Goal: Transaction & Acquisition: Purchase product/service

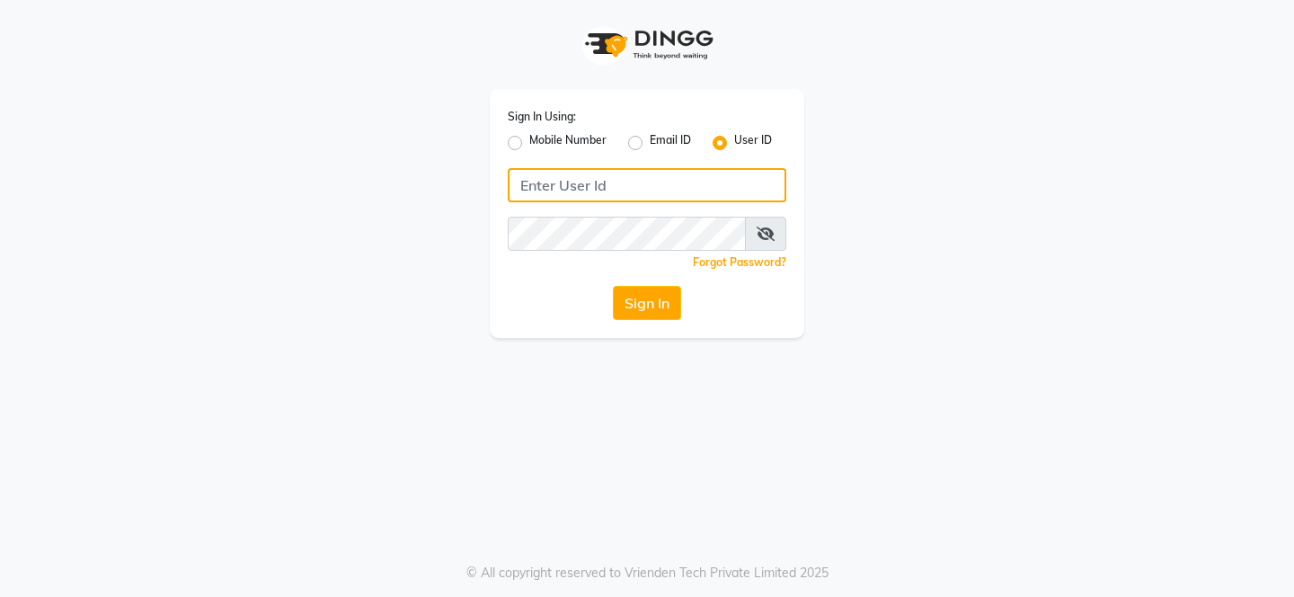
type input "evoketattoo"
click at [594, 189] on input "evoketattoo" at bounding box center [647, 185] width 278 height 34
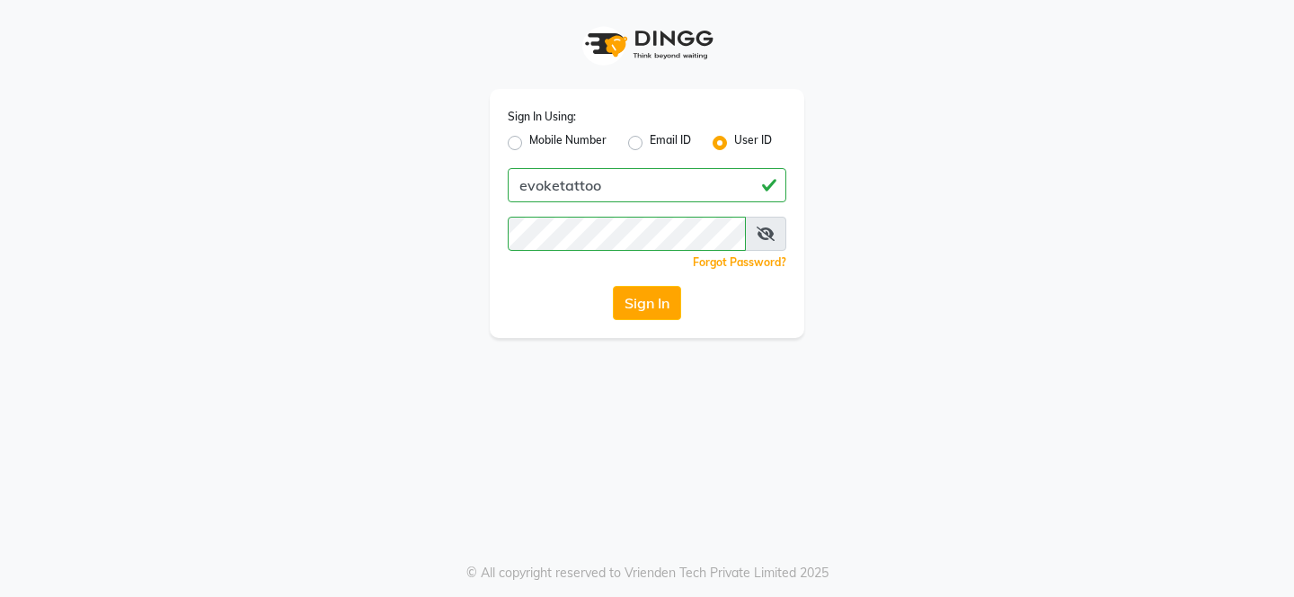
click at [852, 209] on div "Sign In Using: Mobile Number Email ID User ID evoketattoo Remember me Forgot Pa…" at bounding box center [647, 169] width 1024 height 338
click at [666, 296] on button "Sign In" at bounding box center [647, 303] width 68 height 34
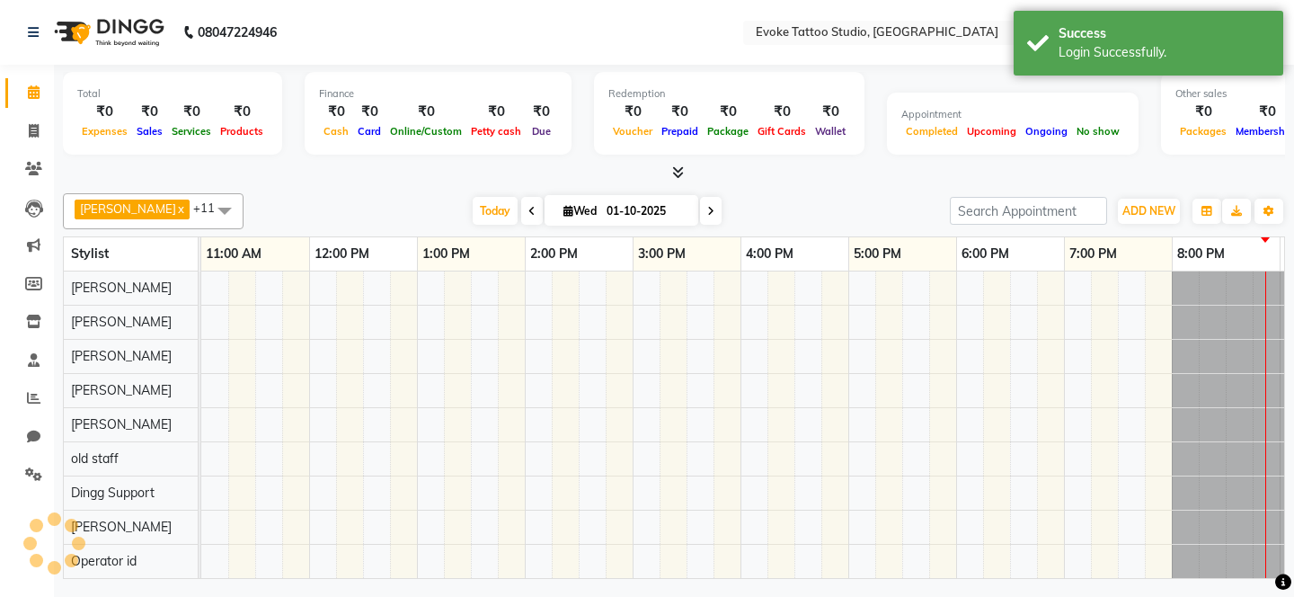
select select "en"
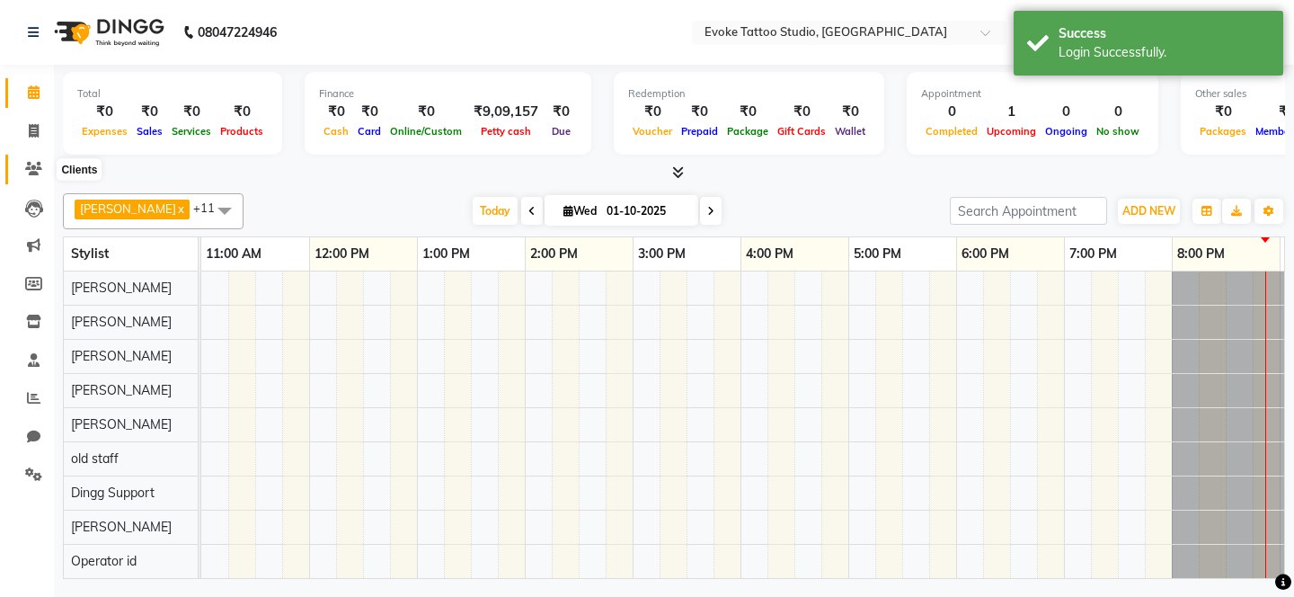
click at [30, 166] on icon at bounding box center [33, 168] width 17 height 13
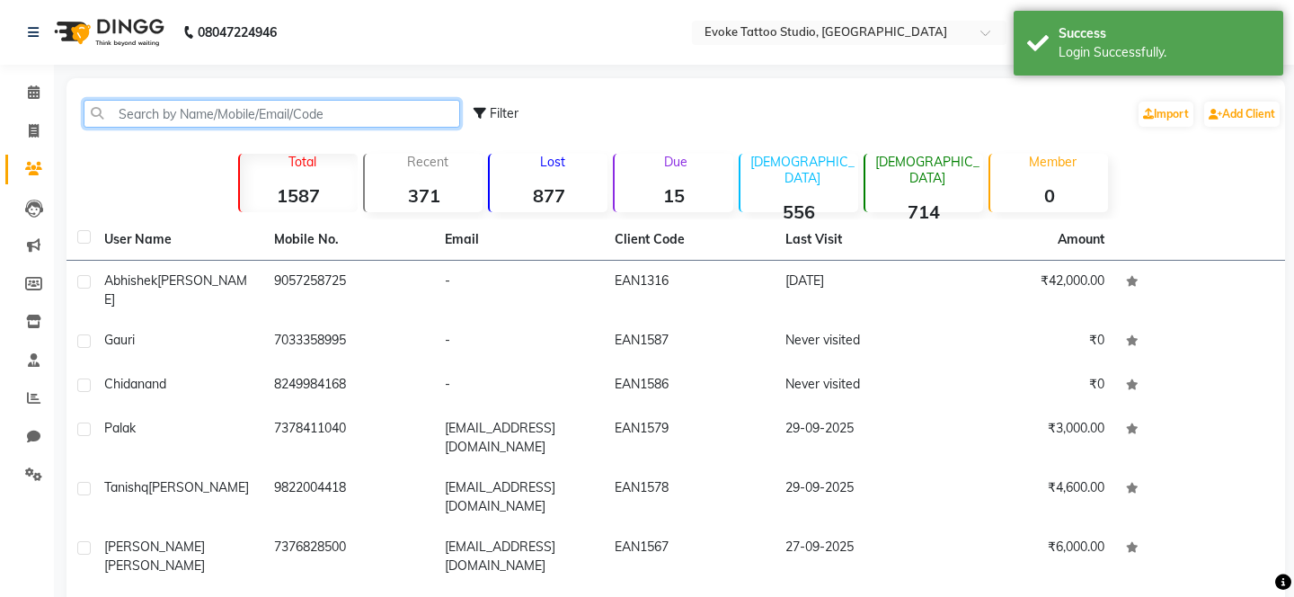
click at [251, 119] on input "text" at bounding box center [272, 114] width 376 height 28
paste input "9910801830"
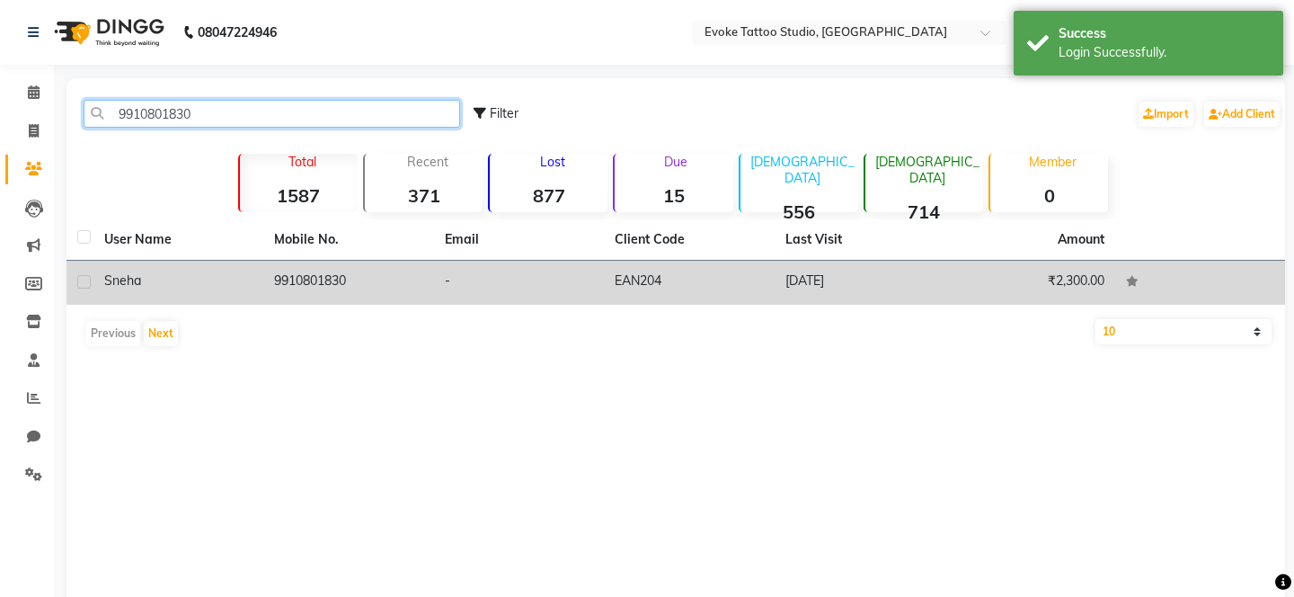
type input "9910801830"
click at [194, 273] on div "Sneha" at bounding box center [178, 280] width 148 height 19
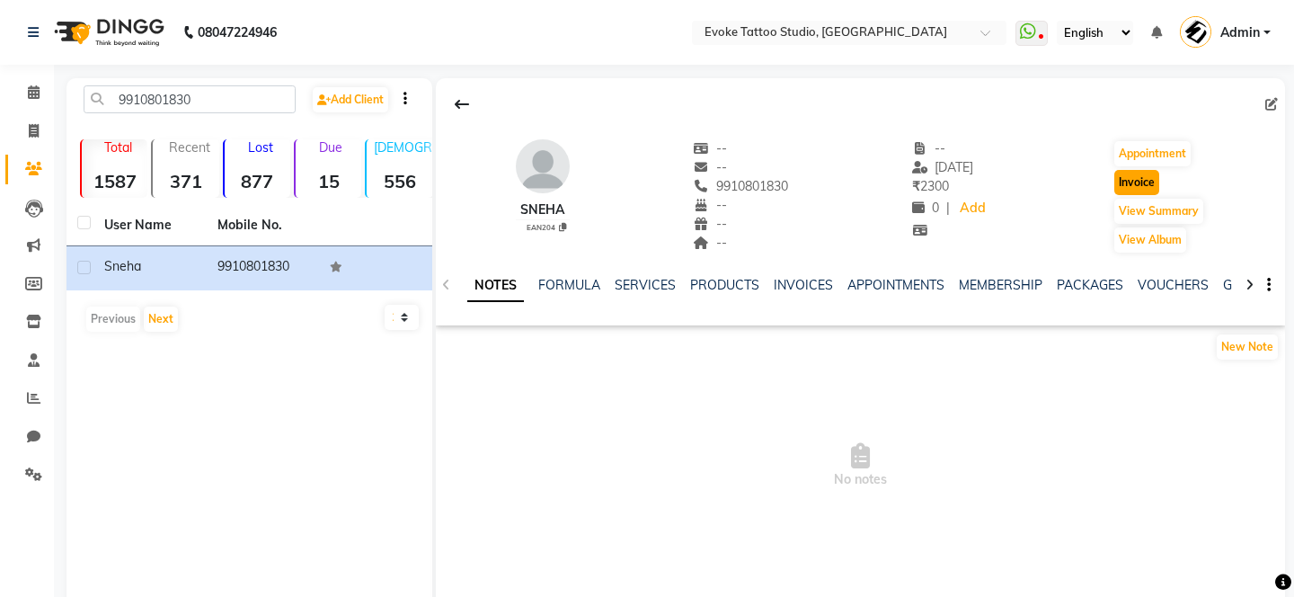
click at [1141, 177] on button "Invoice" at bounding box center [1136, 182] width 45 height 25
select select "7461"
select select "service"
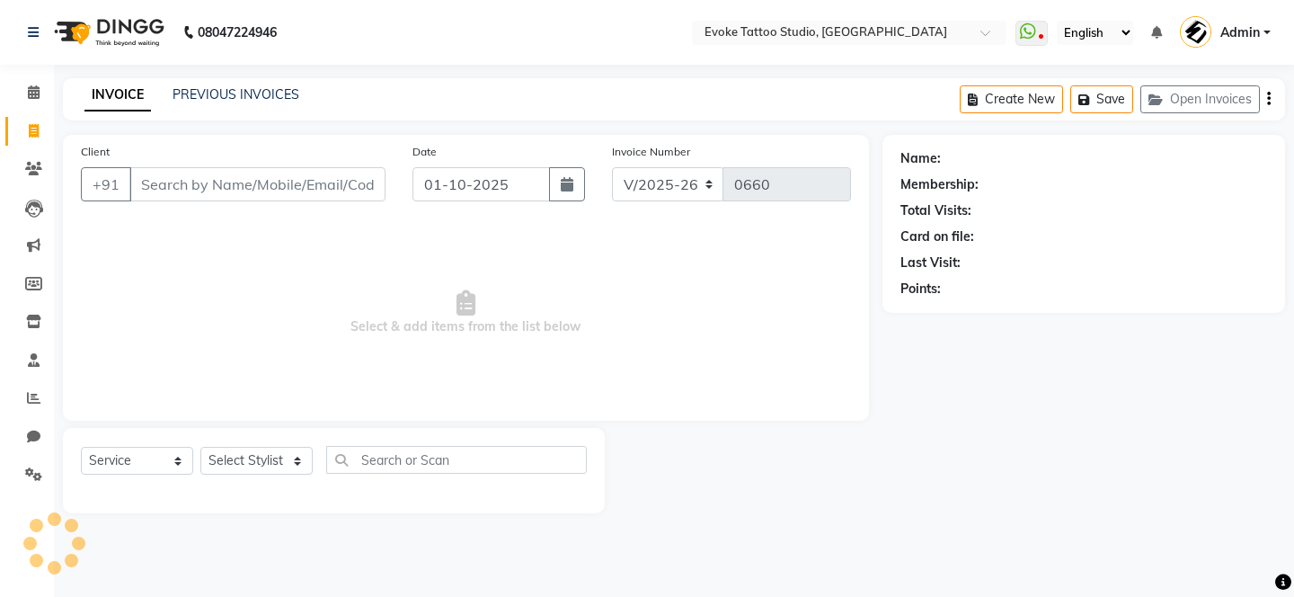
type input "9910801830"
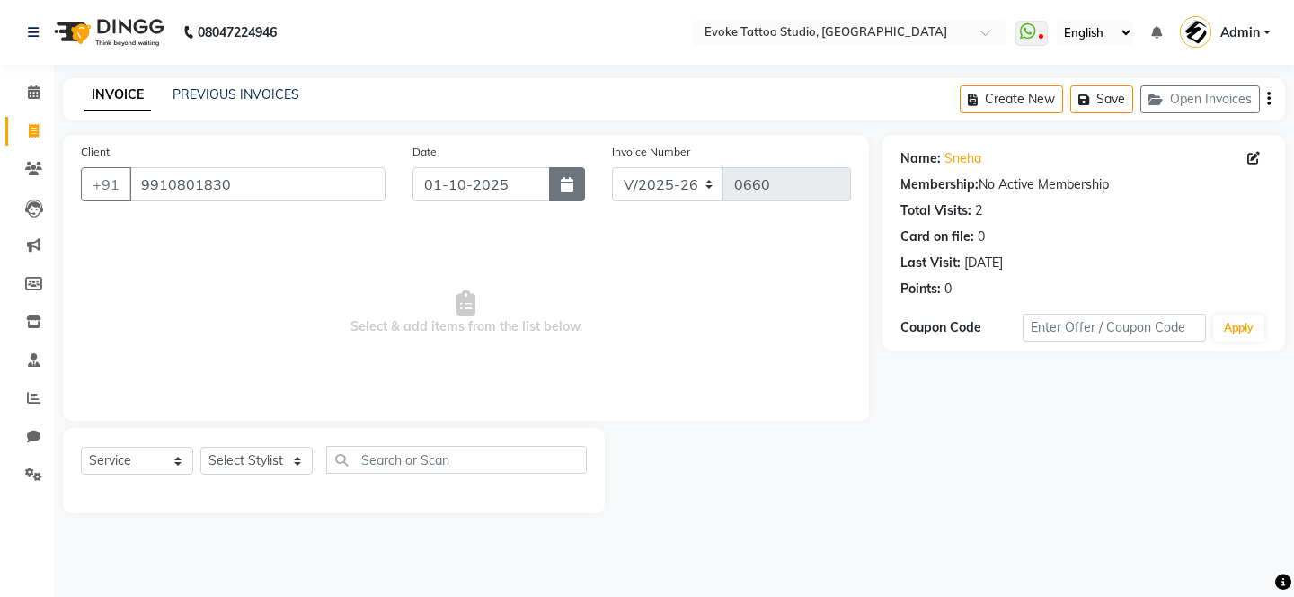
click at [574, 181] on button "button" at bounding box center [567, 184] width 36 height 34
select select "10"
select select "2025"
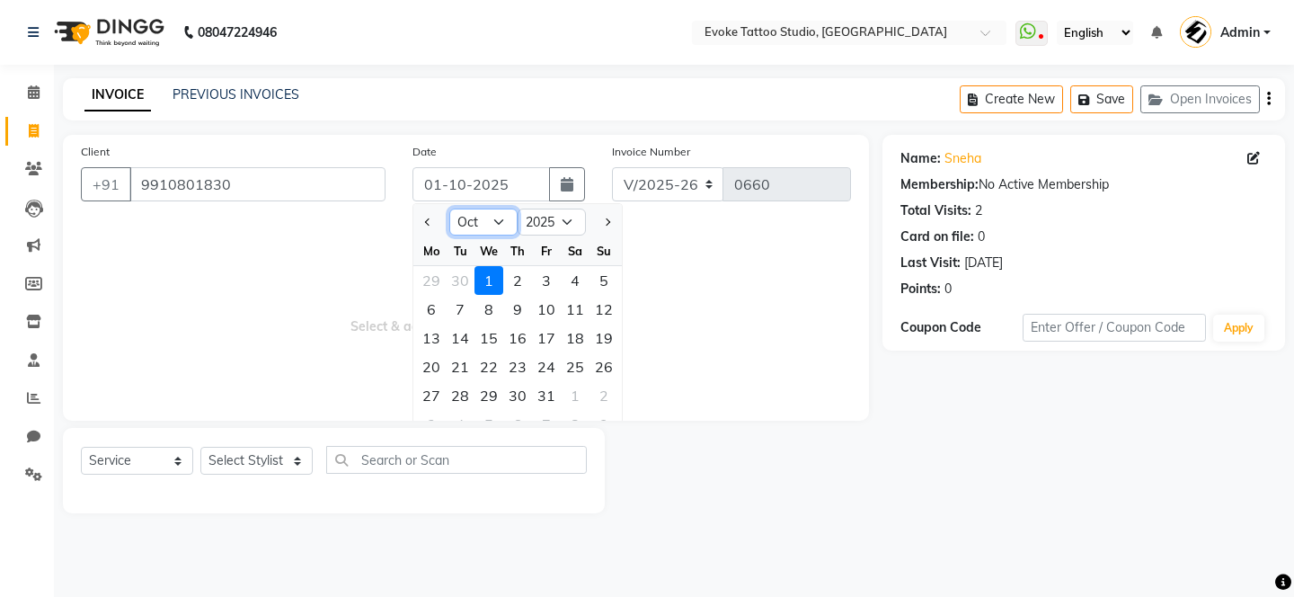
click at [502, 217] on select "Jan Feb Mar Apr May Jun [DATE] Aug Sep Oct Nov Dec" at bounding box center [483, 221] width 68 height 27
select select "9"
click at [449, 208] on select "Jan Feb Mar Apr May Jun [DATE] Aug Sep Oct Nov Dec" at bounding box center [483, 221] width 68 height 27
click at [466, 393] on div "30" at bounding box center [460, 395] width 29 height 29
type input "30-09-2025"
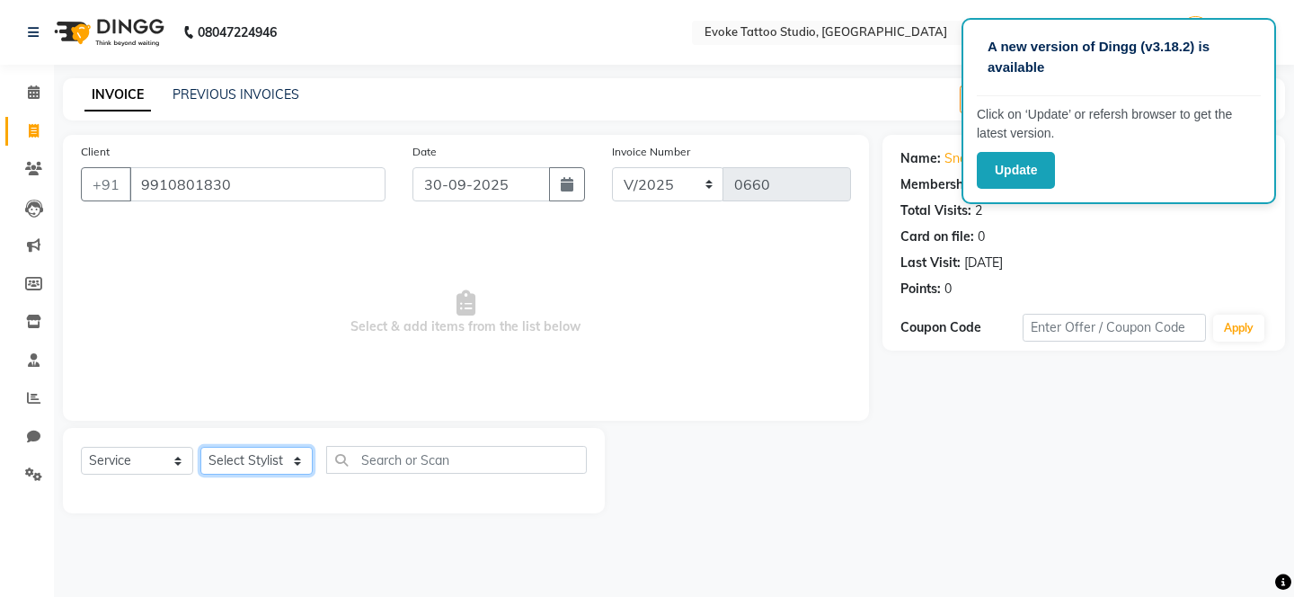
click at [239, 474] on select "Select Stylist [PERSON_NAME] Dingg Support [PERSON_NAME] [PERSON_NAME] [PERSON_…" at bounding box center [256, 460] width 112 height 28
click at [1012, 173] on button "Update" at bounding box center [1016, 170] width 78 height 37
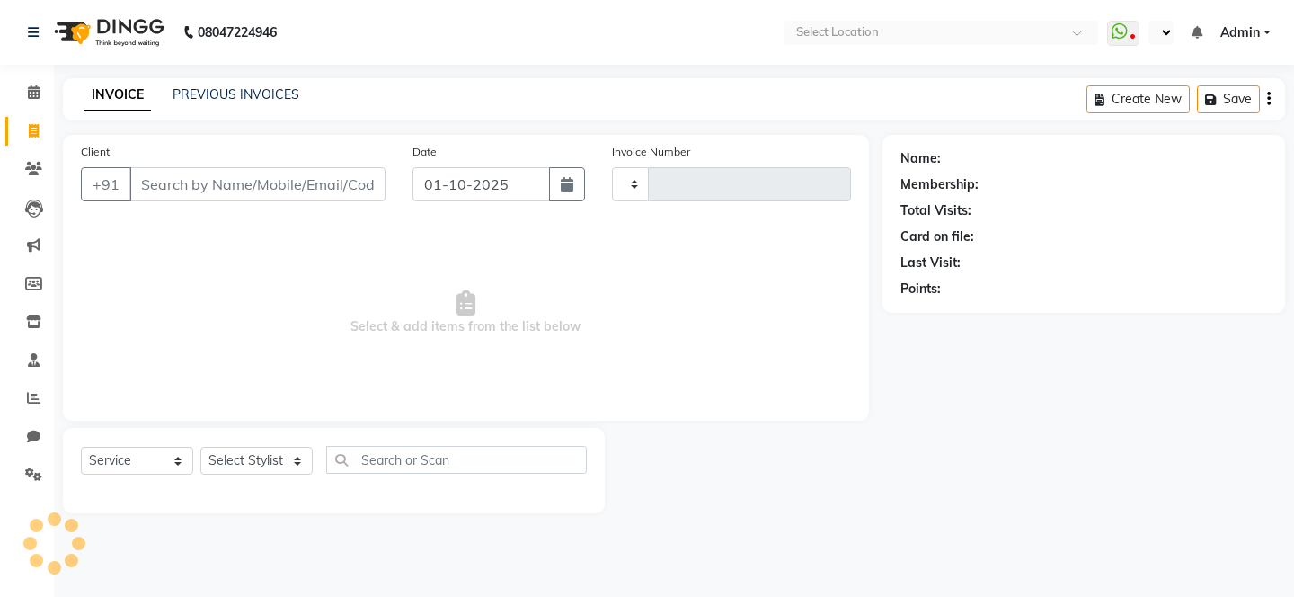
select select "service"
type input "0660"
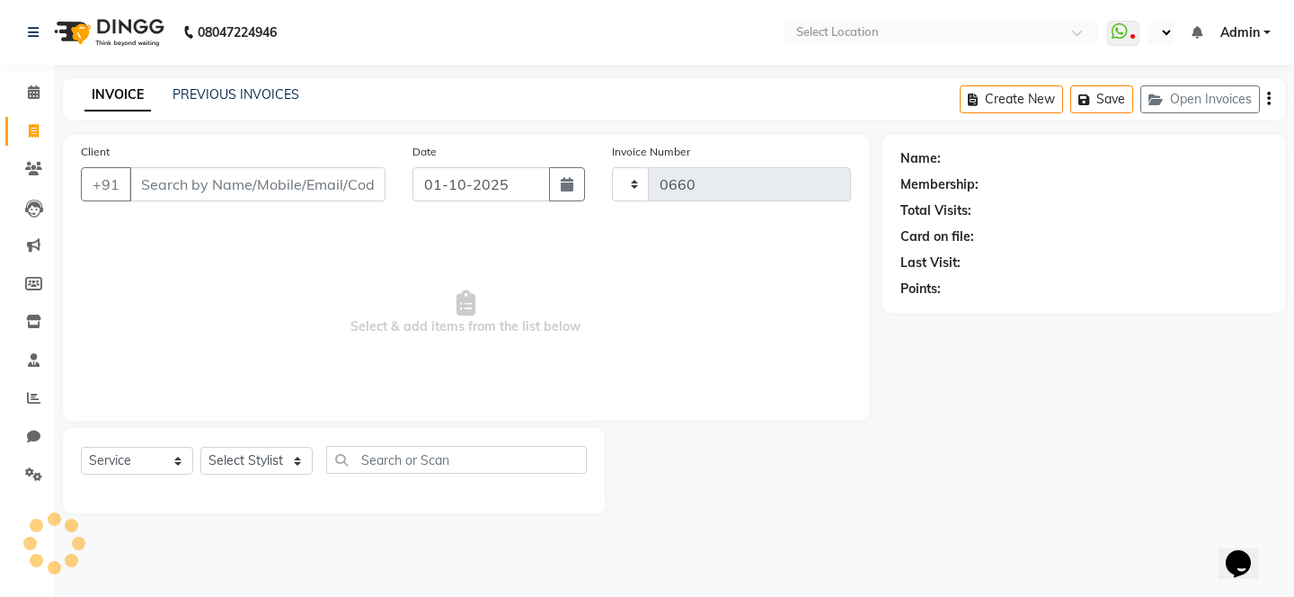
select select "en"
select select "7461"
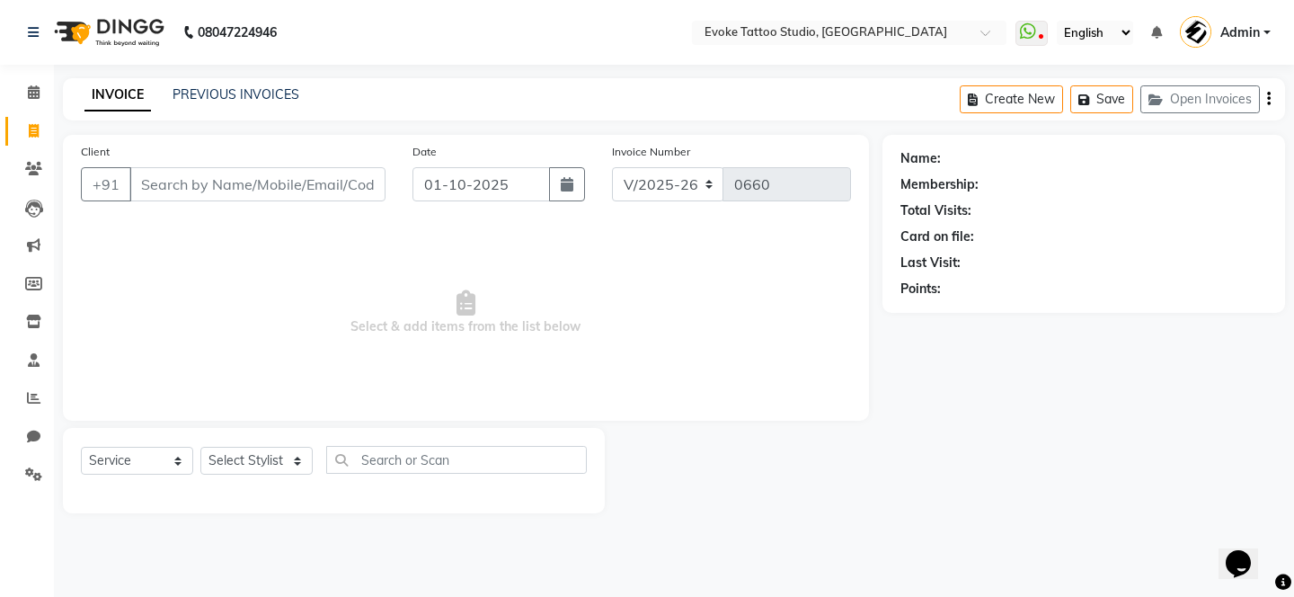
type input "9910801830"
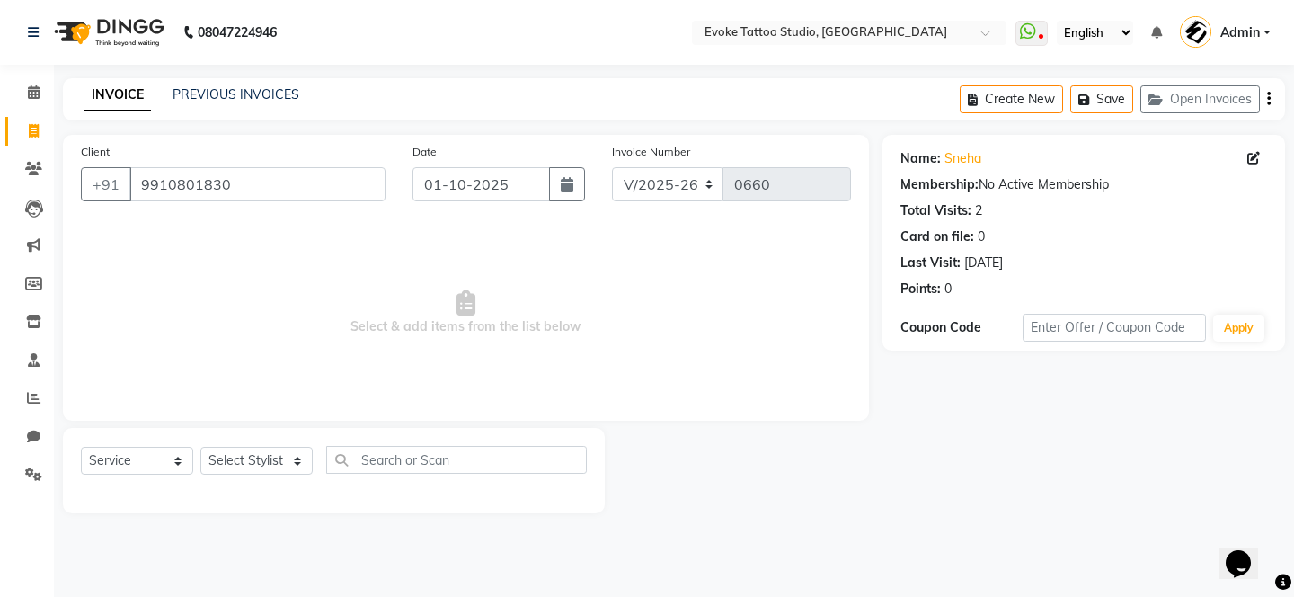
click at [560, 203] on div "Date 01-10-2025" at bounding box center [498, 179] width 199 height 74
click at [567, 181] on icon "button" at bounding box center [567, 184] width 13 height 14
select select "10"
select select "2025"
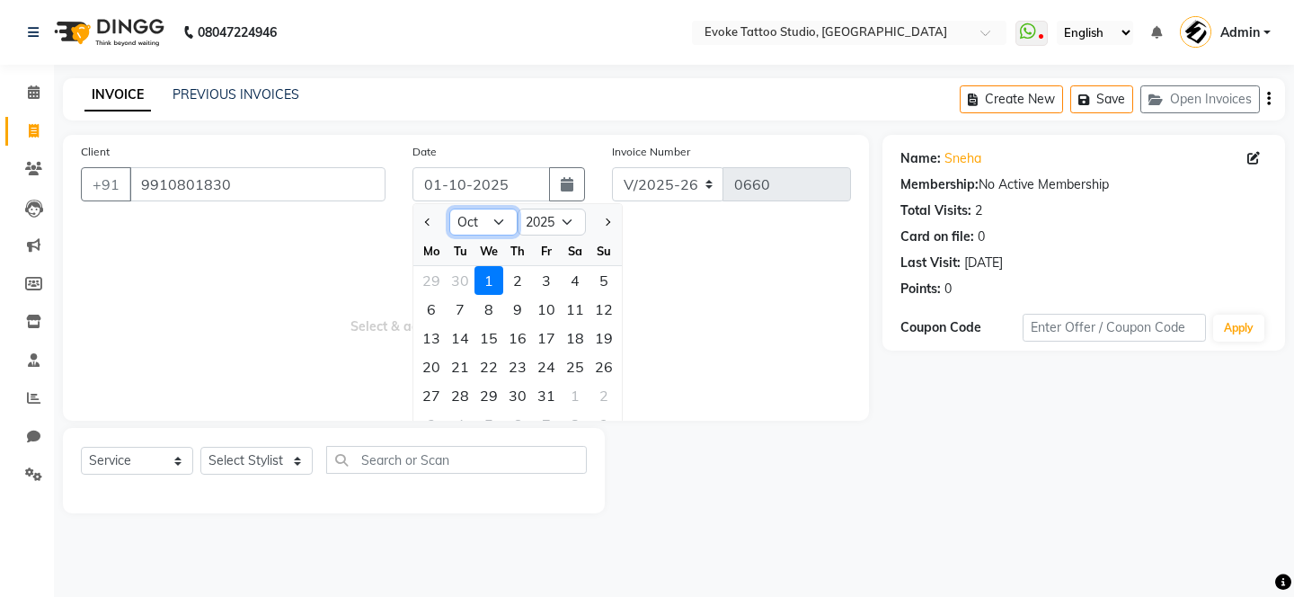
click at [512, 217] on select "Jan Feb Mar Apr May Jun [DATE] Aug Sep Oct Nov Dec" at bounding box center [483, 221] width 68 height 27
select select "9"
click at [449, 208] on select "Jan Feb Mar Apr May Jun [DATE] Aug Sep Oct Nov Dec" at bounding box center [483, 221] width 68 height 27
click at [473, 388] on div "30" at bounding box center [460, 395] width 29 height 29
type input "30-09-2025"
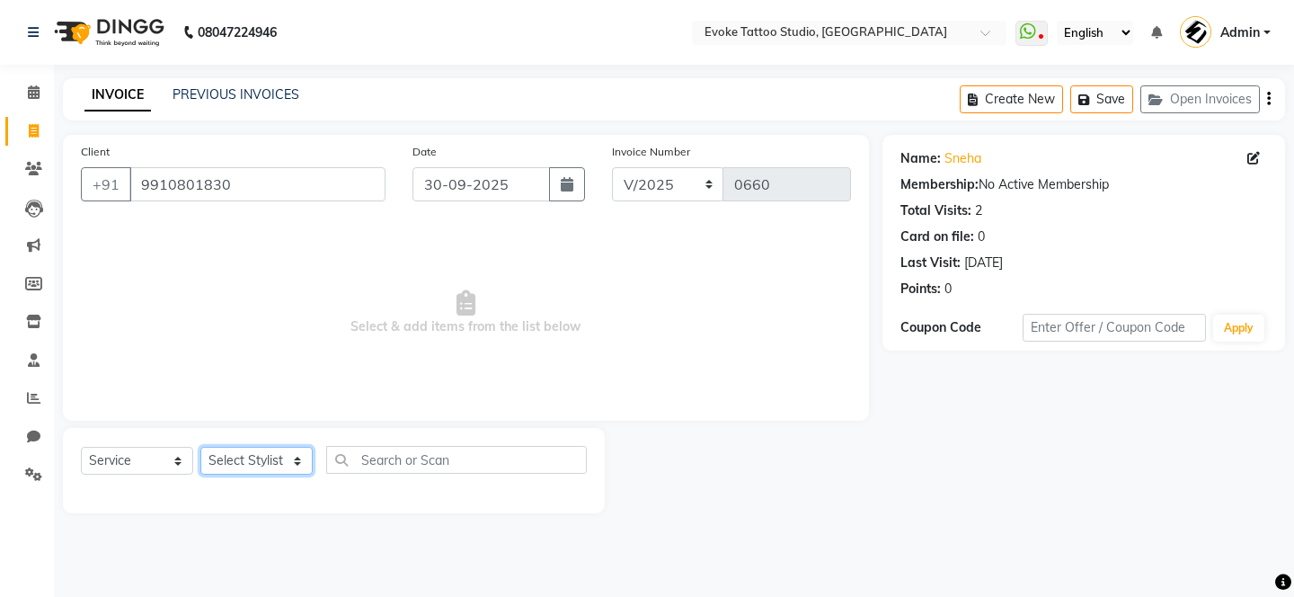
click at [287, 461] on select "Select Stylist [PERSON_NAME] Dingg Support [PERSON_NAME] [PERSON_NAME] [PERSON_…" at bounding box center [256, 460] width 112 height 28
select select "68898"
click at [200, 446] on select "Select Stylist [PERSON_NAME] Dingg Support [PERSON_NAME] [PERSON_NAME] [PERSON_…" at bounding box center [256, 460] width 112 height 28
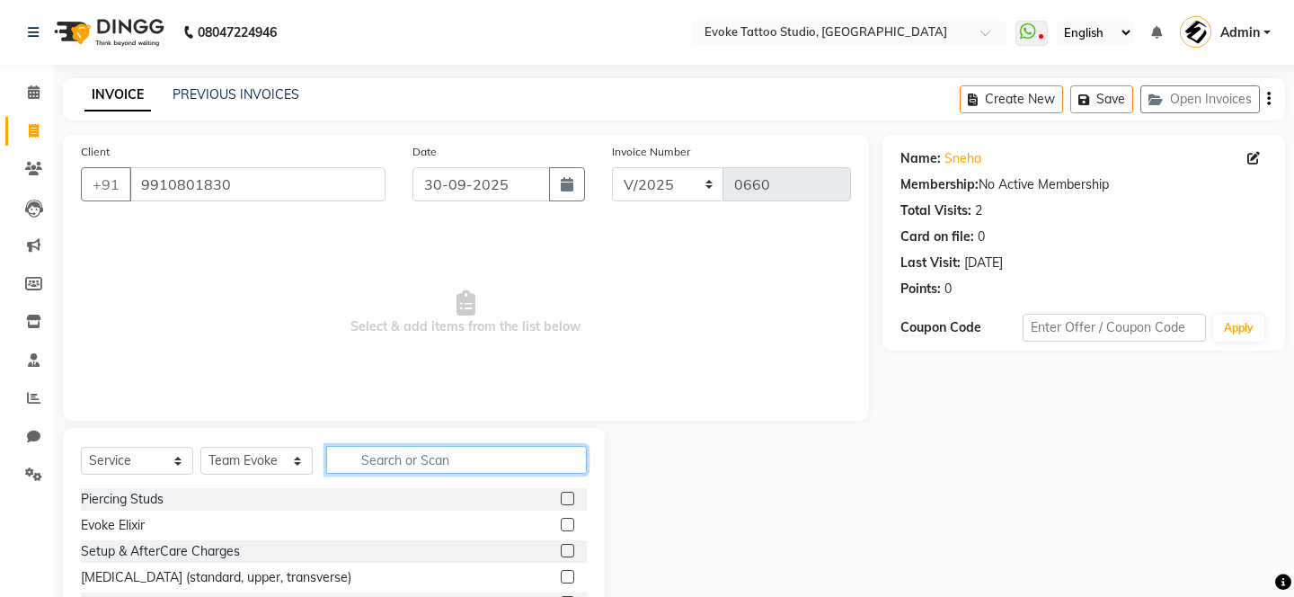
click at [367, 455] on input "text" at bounding box center [456, 460] width 261 height 28
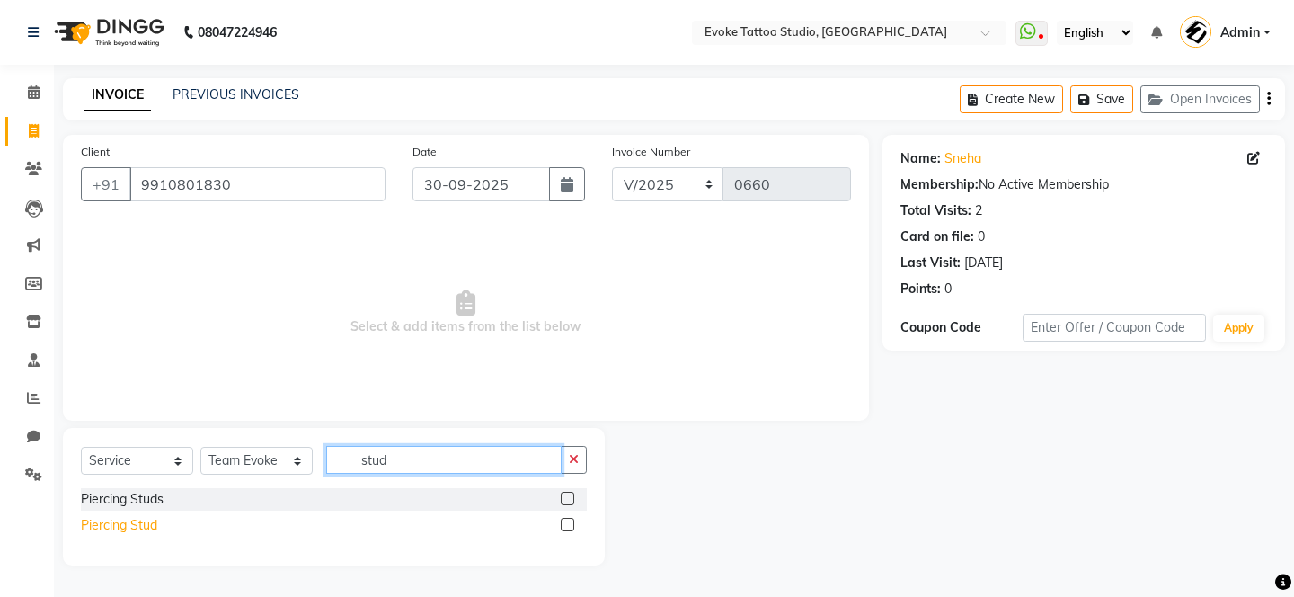
type input "stud"
click at [146, 519] on div "Piercing Stud" at bounding box center [119, 525] width 76 height 19
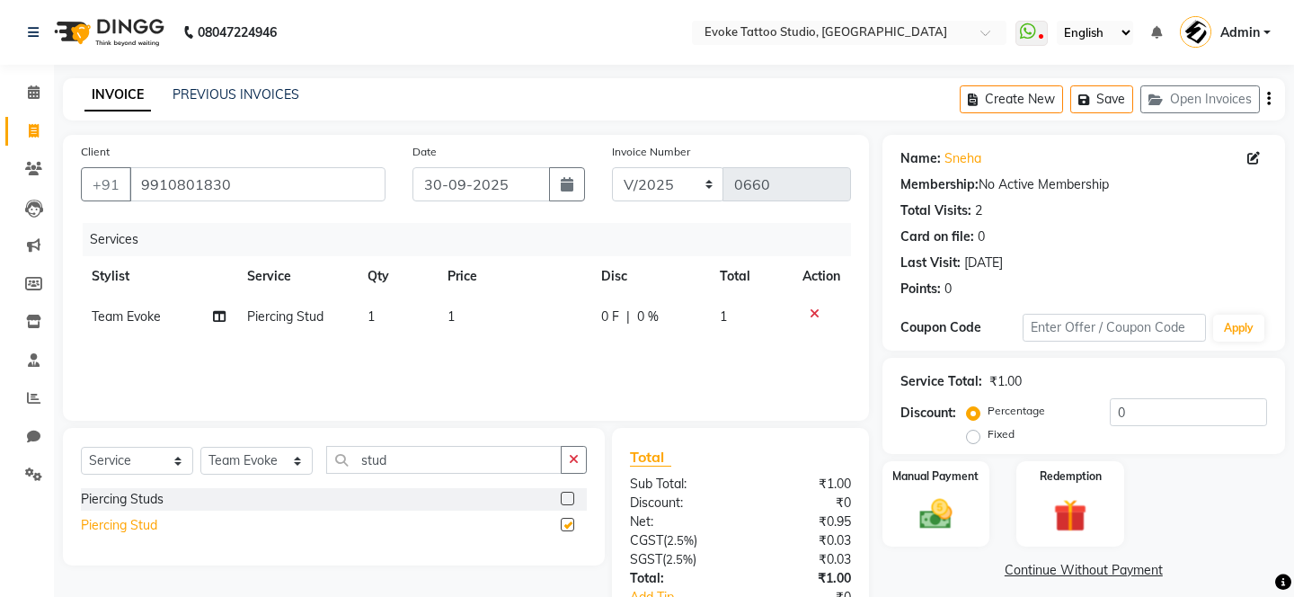
checkbox input "false"
click at [484, 302] on td "1" at bounding box center [514, 316] width 154 height 40
select select "68898"
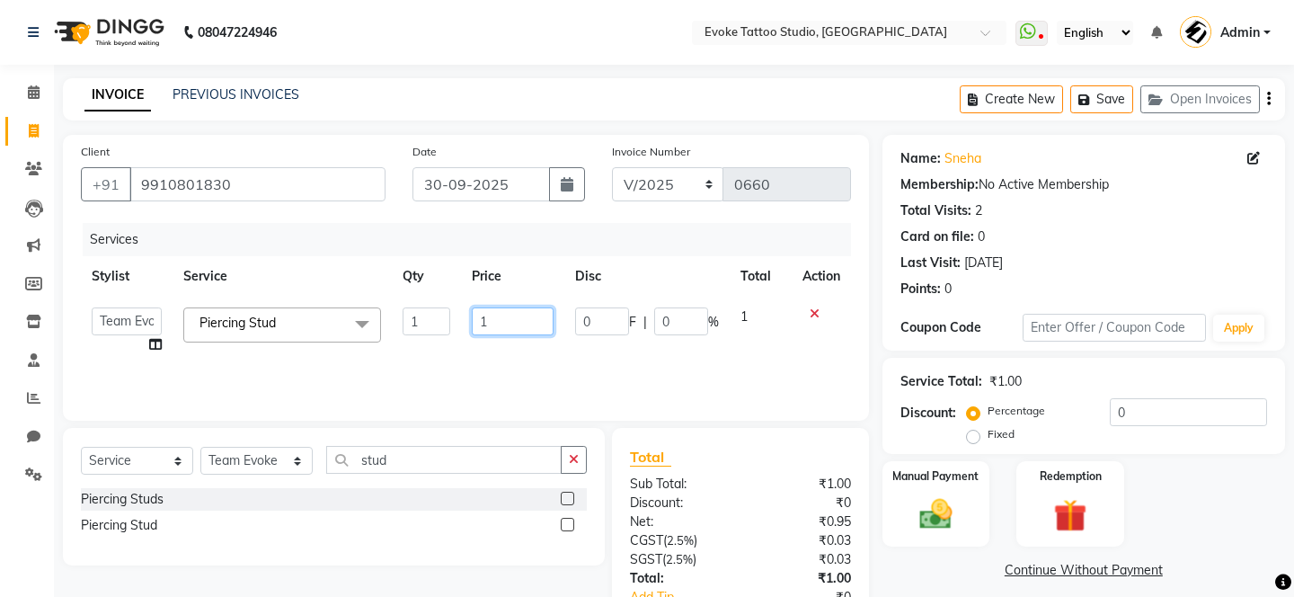
click at [524, 311] on input "1" at bounding box center [513, 321] width 82 height 28
type input "500"
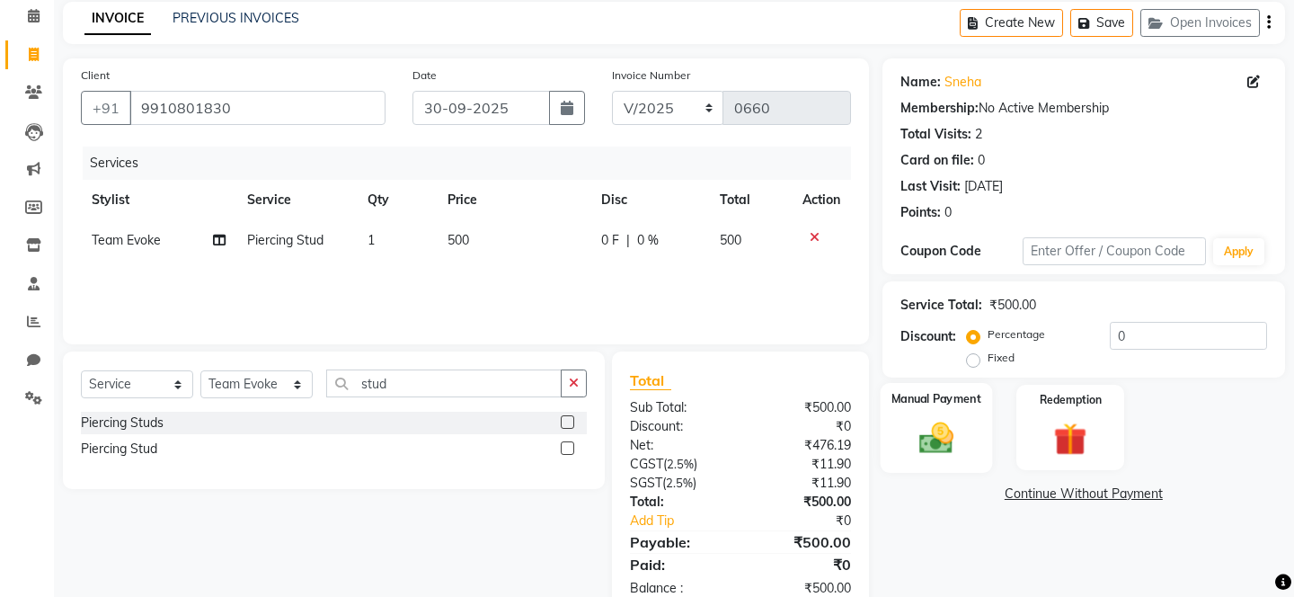
click at [969, 409] on div "Manual Payment" at bounding box center [935, 427] width 111 height 89
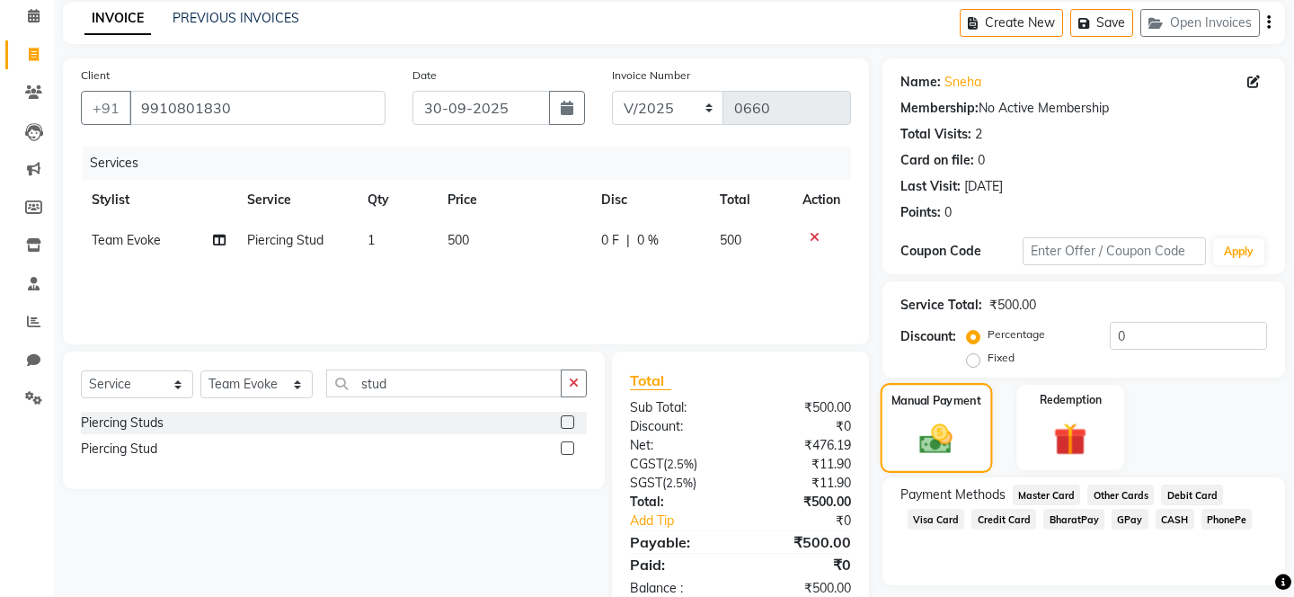
scroll to position [122, 0]
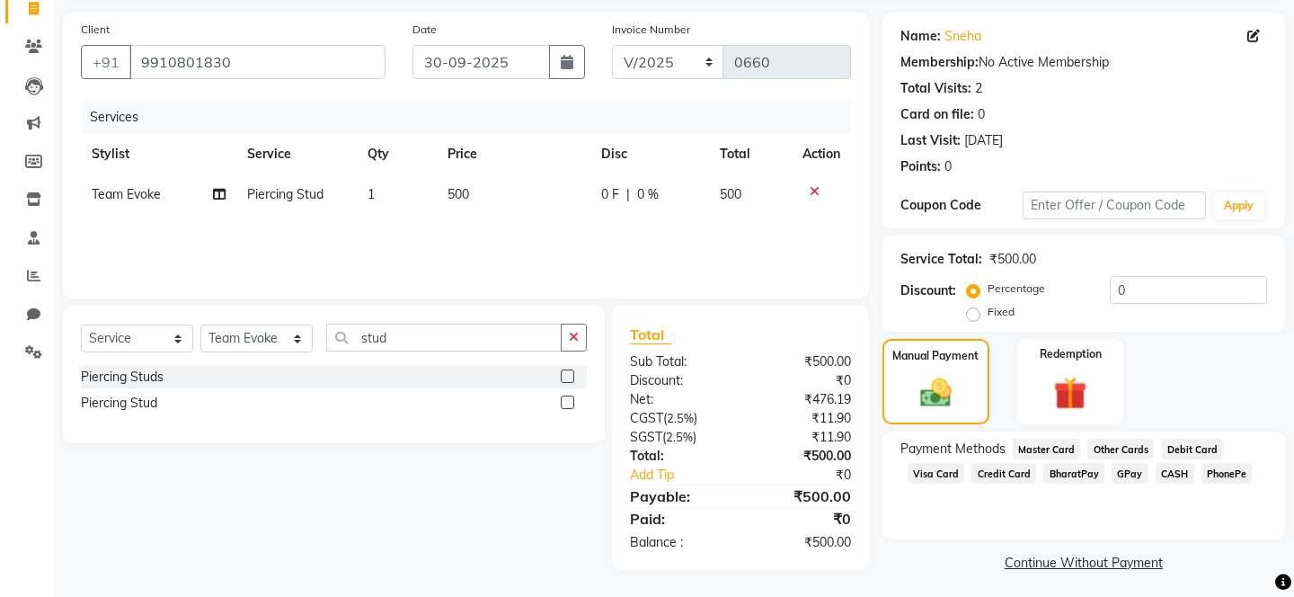
click at [1172, 463] on span "CASH" at bounding box center [1174, 473] width 39 height 21
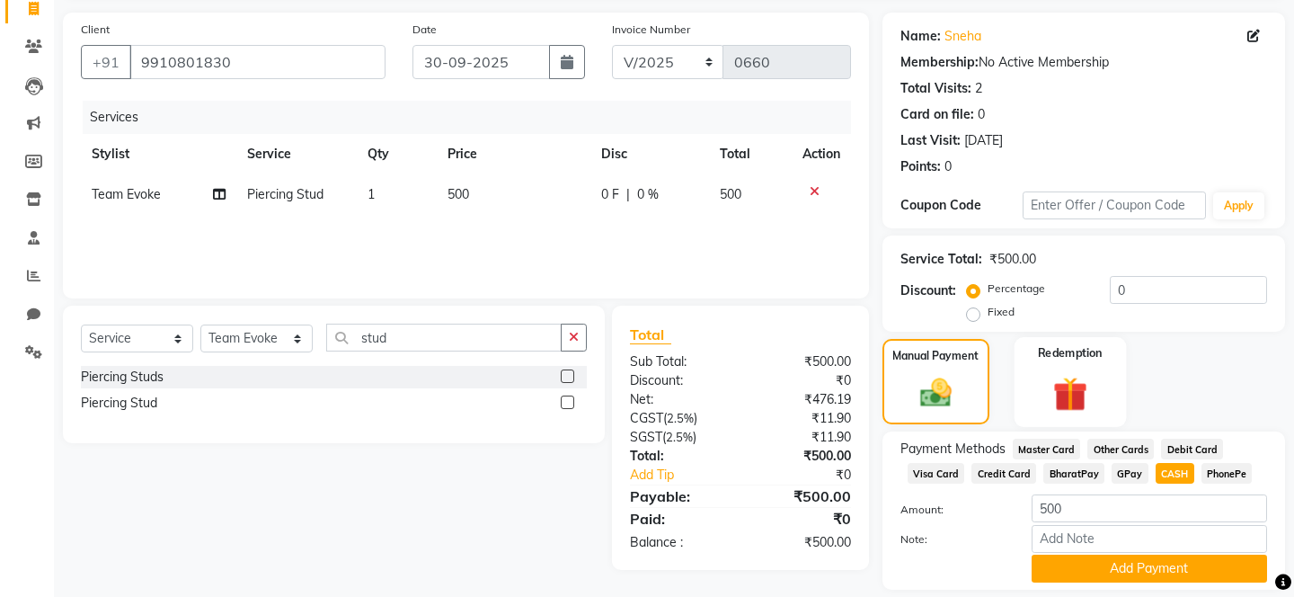
scroll to position [158, 0]
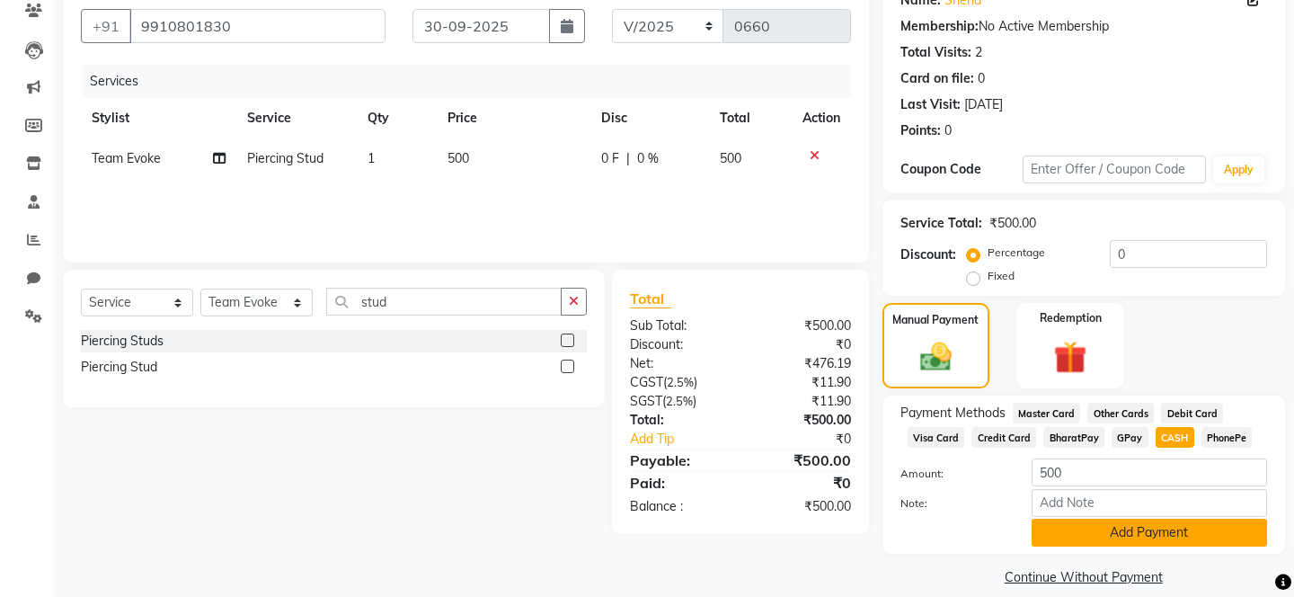
click at [1088, 518] on button "Add Payment" at bounding box center [1148, 532] width 235 height 28
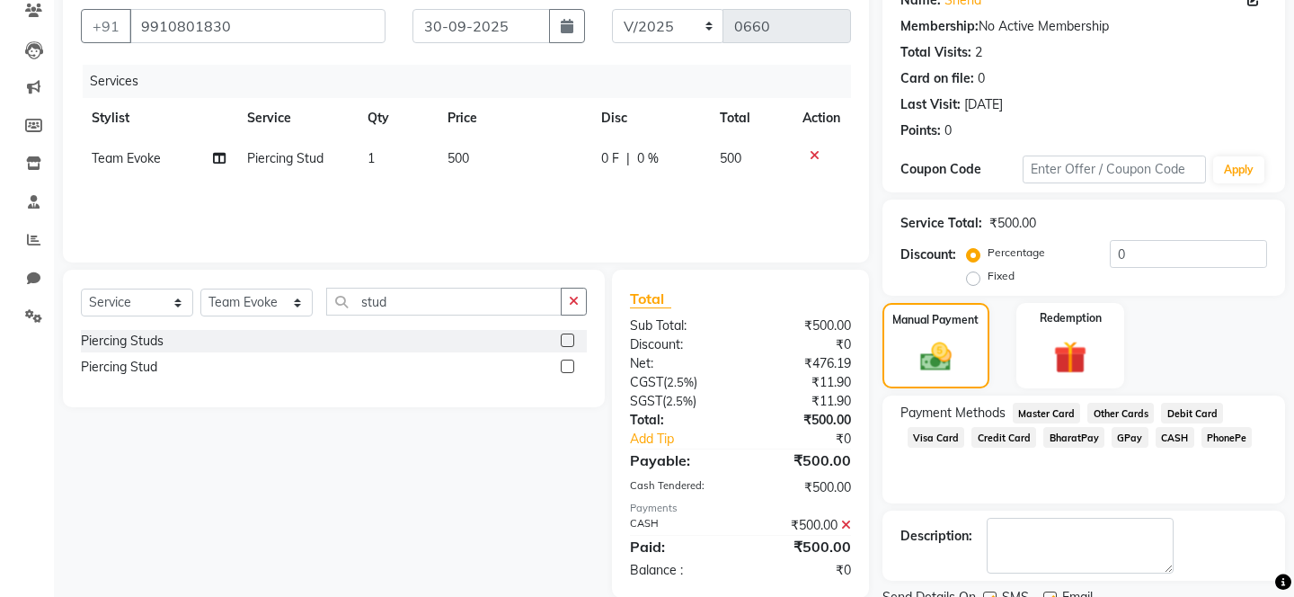
scroll to position [209, 0]
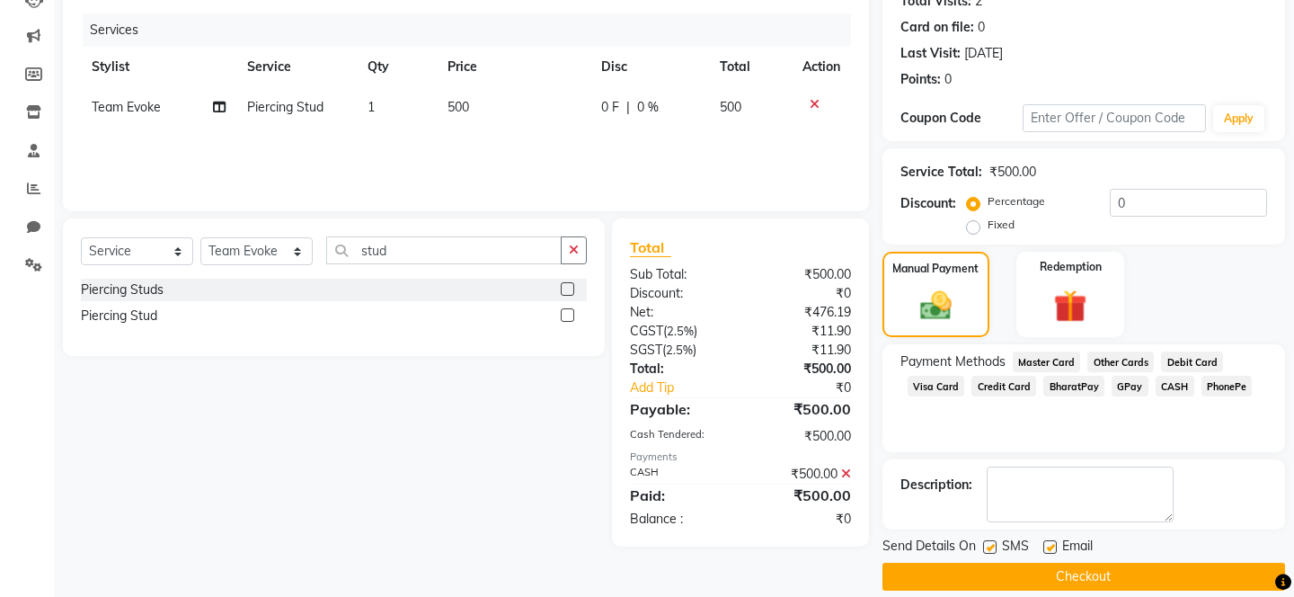
click at [1085, 562] on button "Checkout" at bounding box center [1083, 576] width 402 height 28
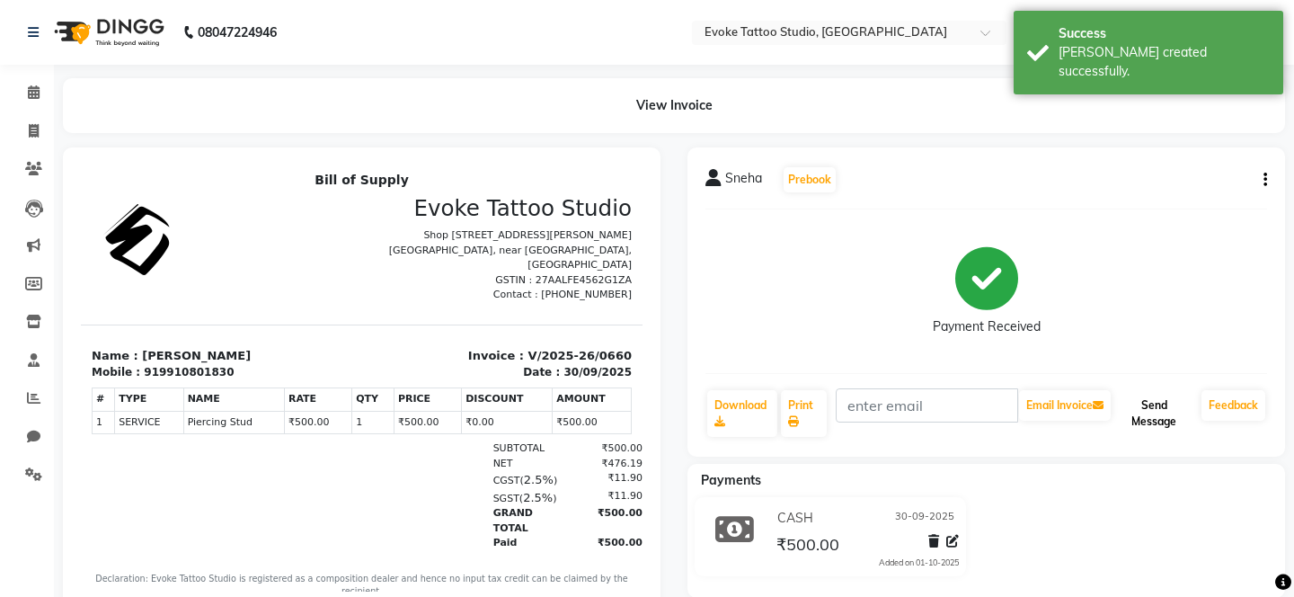
click at [1140, 411] on button "Send Message" at bounding box center [1154, 413] width 80 height 47
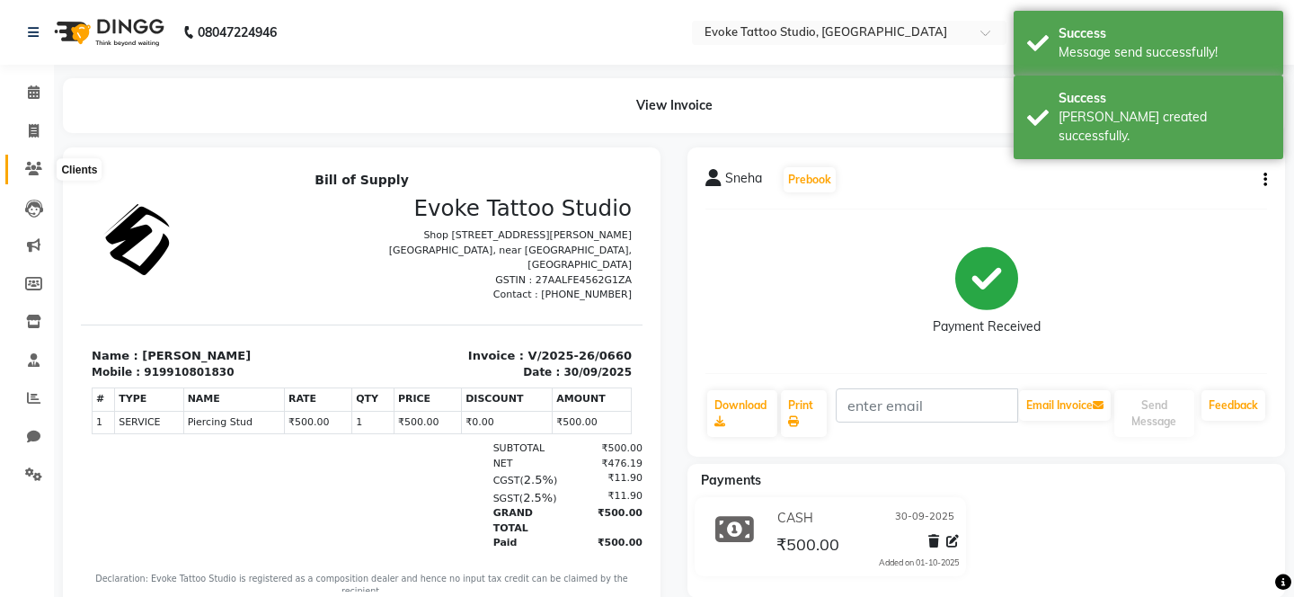
click at [30, 170] on icon at bounding box center [33, 168] width 17 height 13
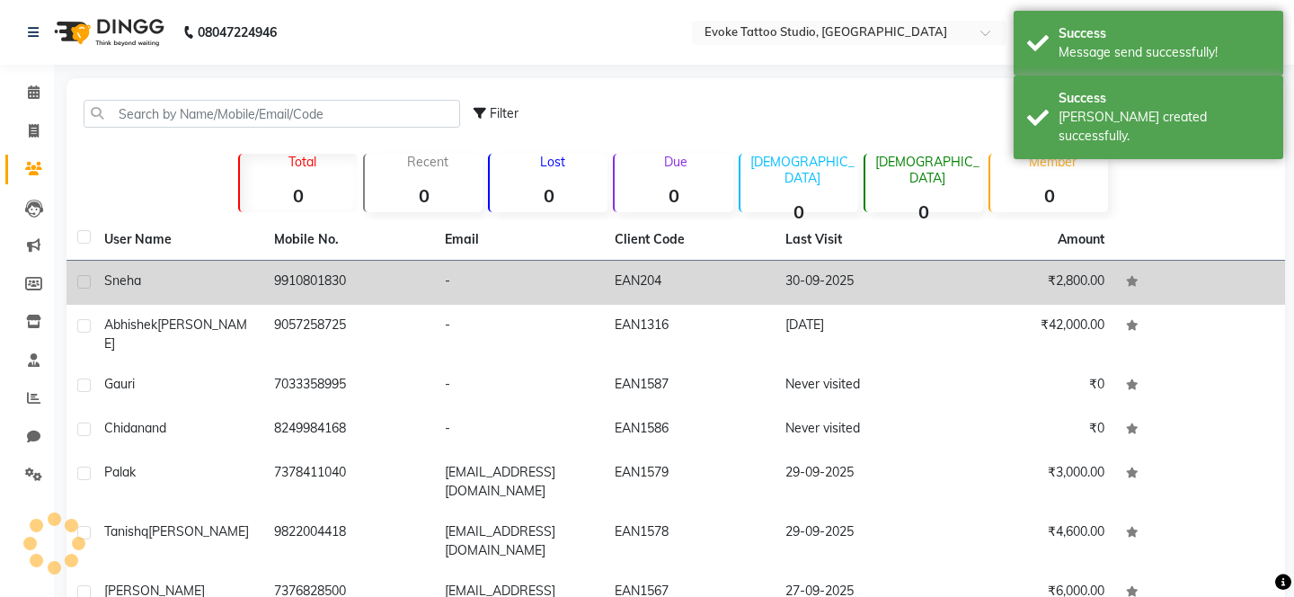
click at [287, 278] on td "9910801830" at bounding box center [348, 283] width 170 height 44
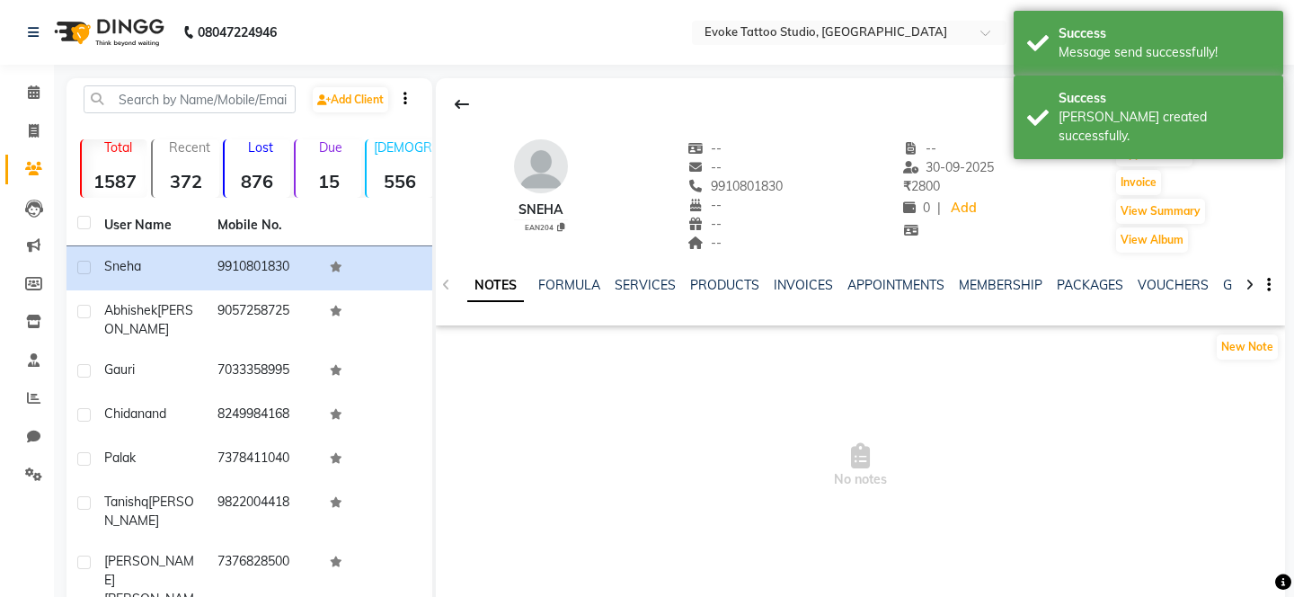
click at [733, 194] on div "9910801830" at bounding box center [734, 186] width 95 height 19
click at [733, 192] on span "9910801830" at bounding box center [734, 186] width 95 height 16
copy span "9910801830"
